Goal: Information Seeking & Learning: Learn about a topic

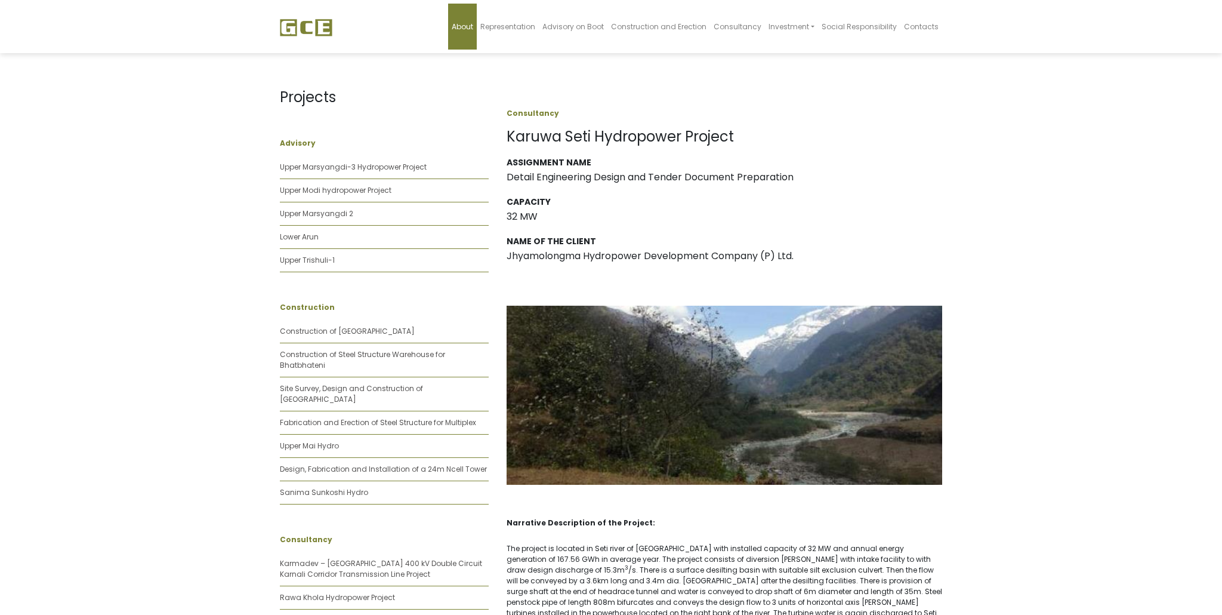
click at [473, 29] on span "About" at bounding box center [462, 26] width 21 height 10
click at [335, 331] on link "Construction of [GEOGRAPHIC_DATA]" at bounding box center [347, 331] width 135 height 10
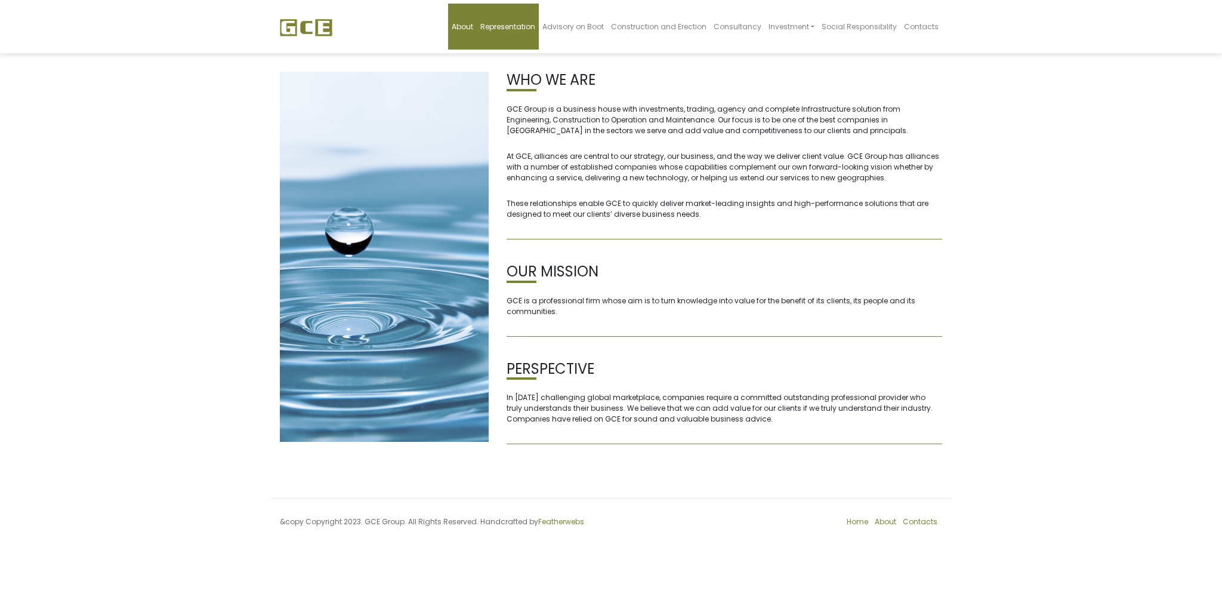
click at [516, 27] on span "Representation" at bounding box center [507, 26] width 55 height 10
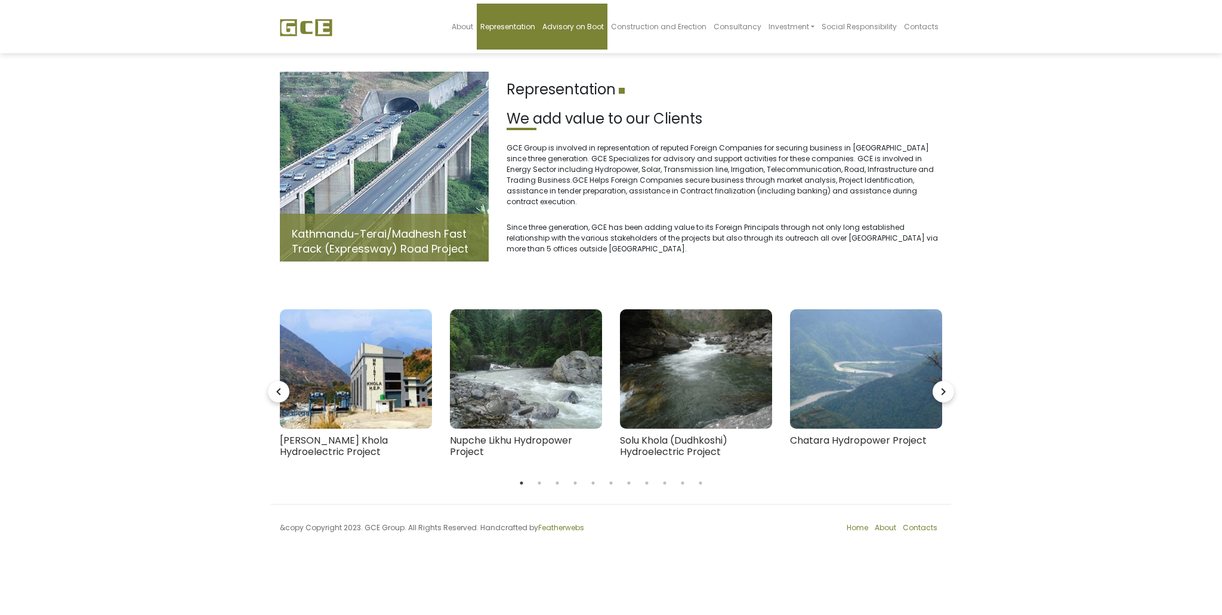
click at [602, 25] on span "Advisory on Boot" at bounding box center [573, 26] width 61 height 10
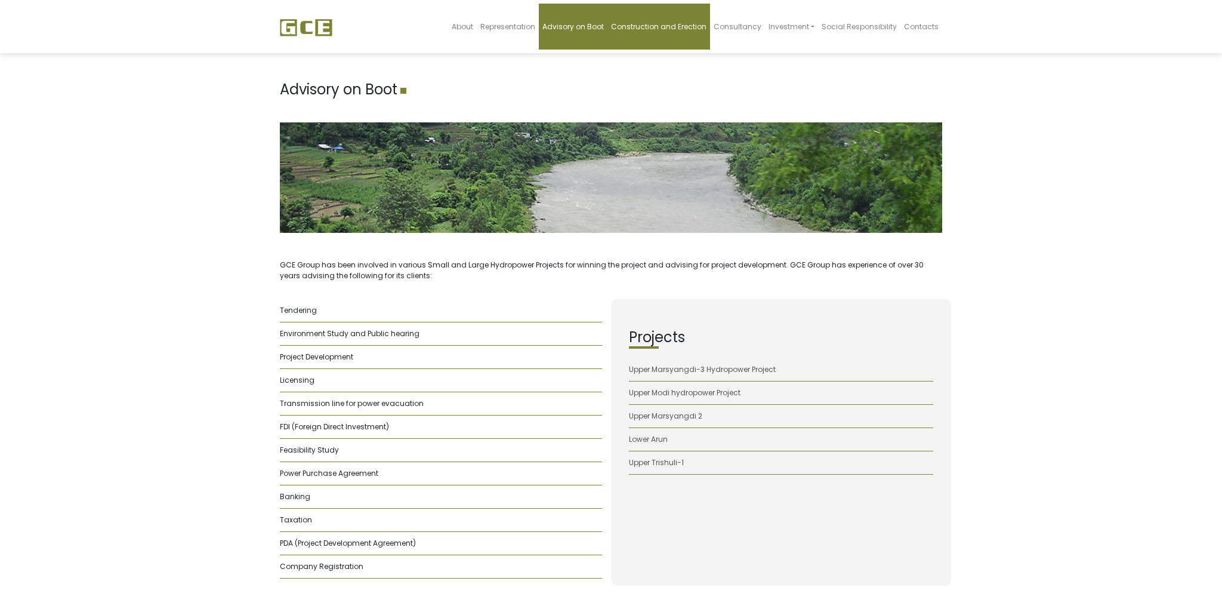
click at [651, 30] on span "Construction and Erection" at bounding box center [658, 26] width 95 height 10
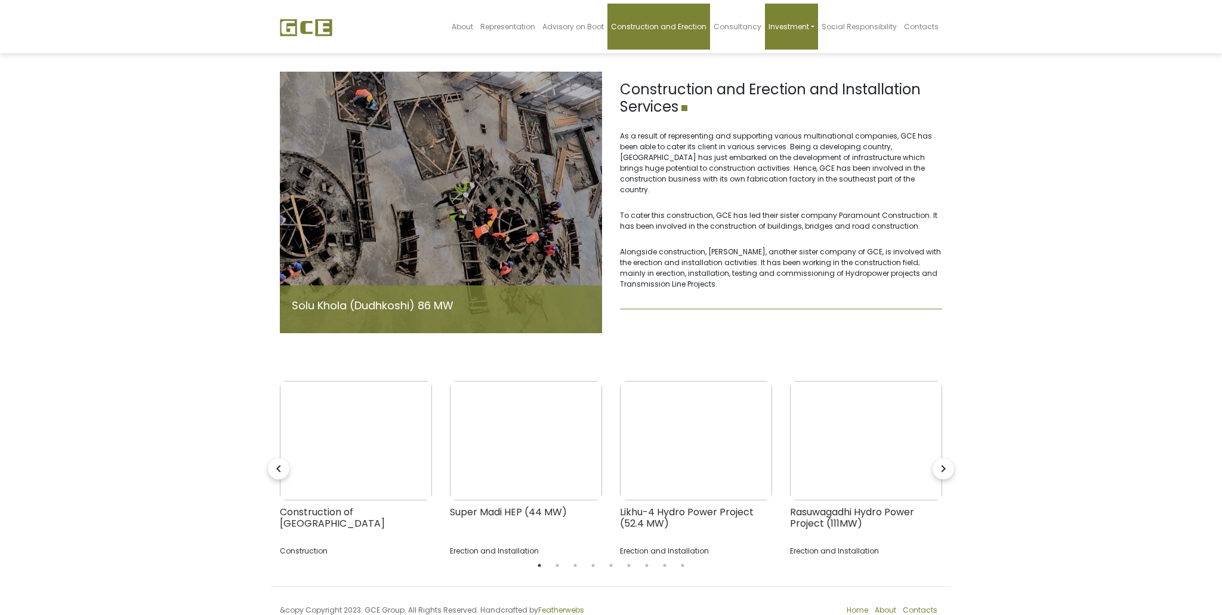
click at [788, 30] on span "Investment" at bounding box center [789, 26] width 41 height 10
